Goal: Find contact information: Find contact information

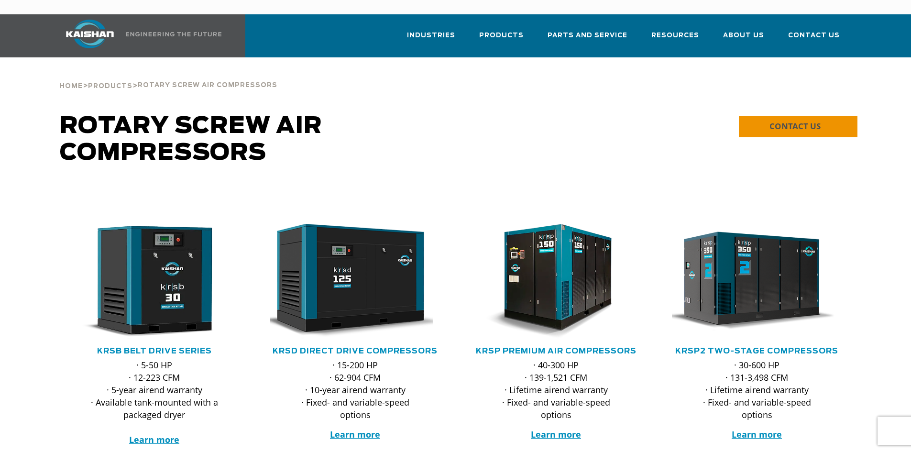
click at [764, 116] on link "CONTACT US" at bounding box center [798, 127] width 119 height 22
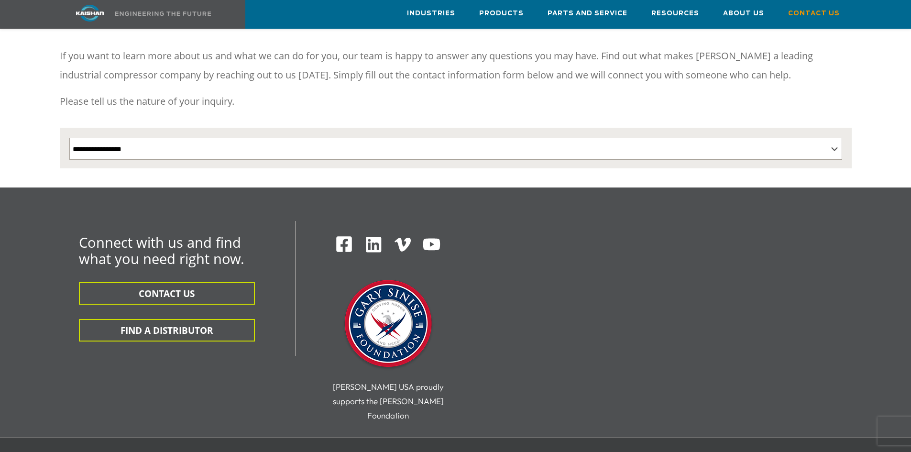
scroll to position [144, 0]
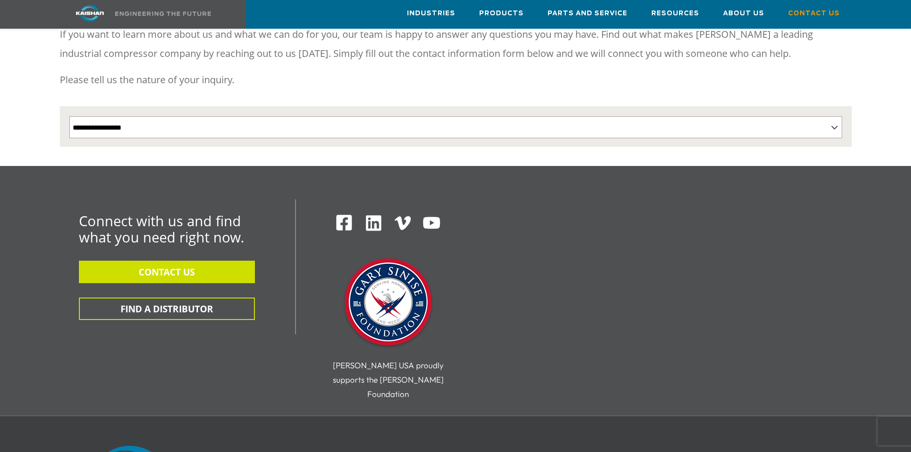
click at [236, 261] on button "CONTACT US" at bounding box center [167, 272] width 176 height 22
